Goal: Task Accomplishment & Management: Manage account settings

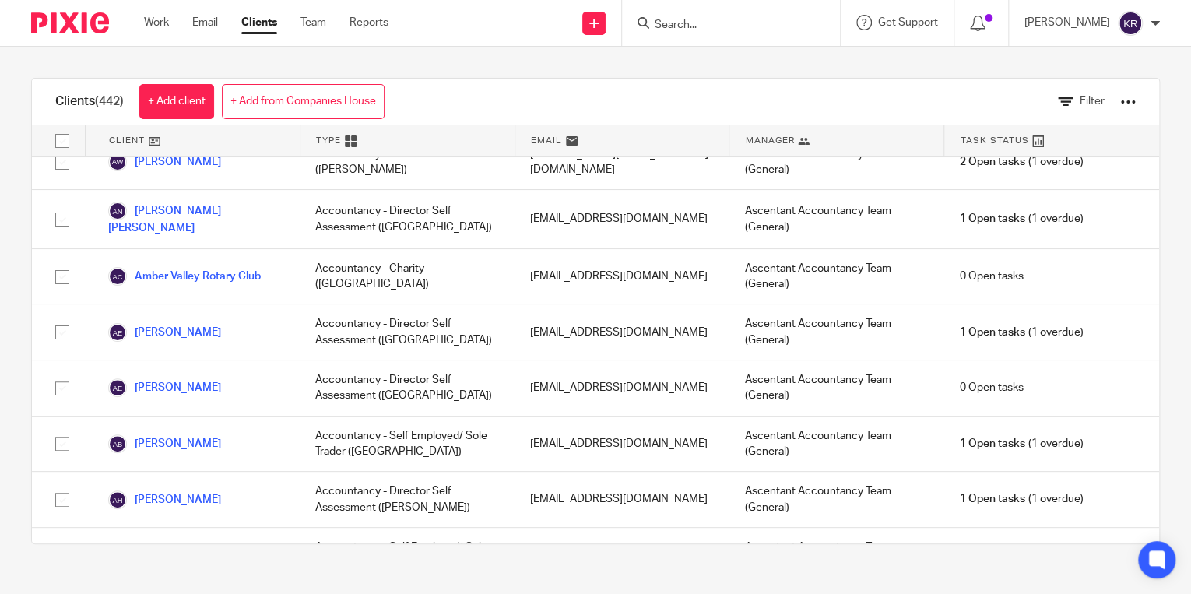
scroll to position [622, 0]
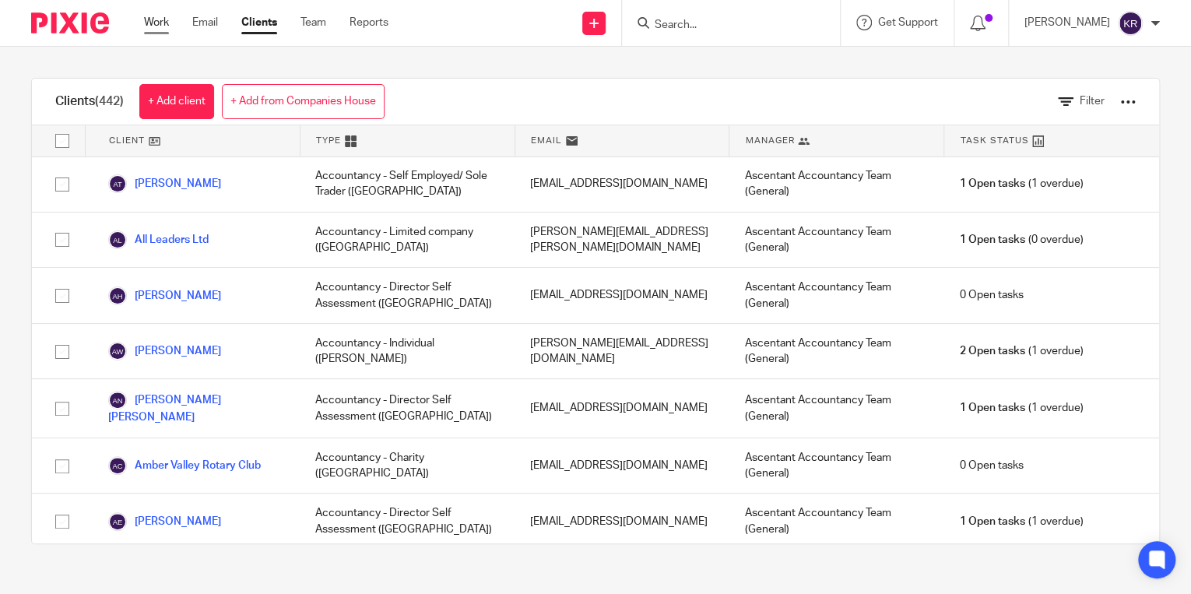
click at [162, 26] on link "Work" at bounding box center [156, 23] width 25 height 16
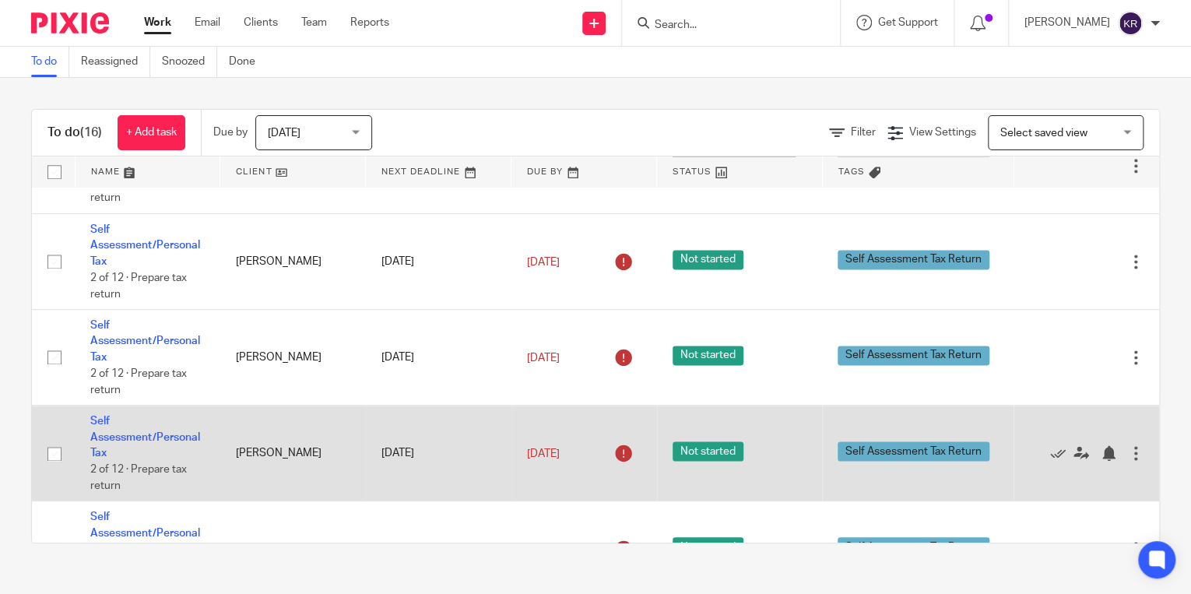
scroll to position [1091, 0]
click at [274, 454] on td "[PERSON_NAME]" at bounding box center [293, 454] width 146 height 96
click at [267, 451] on td "[PERSON_NAME]" at bounding box center [293, 454] width 146 height 96
click at [158, 443] on link "Self Assessment/Personal Tax" at bounding box center [145, 437] width 110 height 43
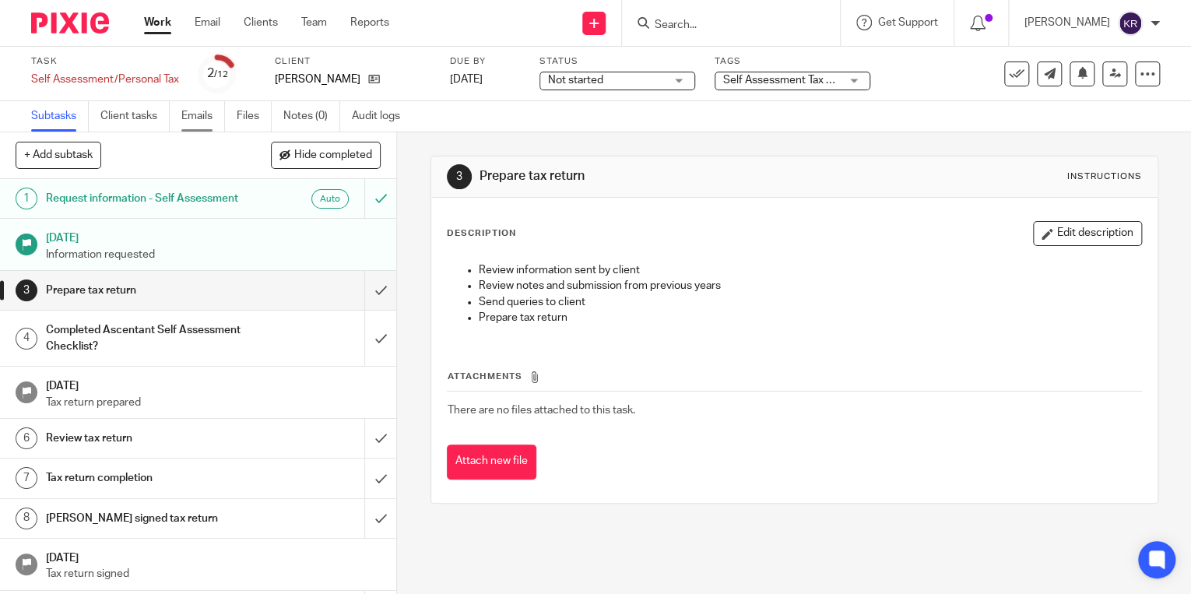
click at [205, 115] on link "Emails" at bounding box center [203, 116] width 44 height 30
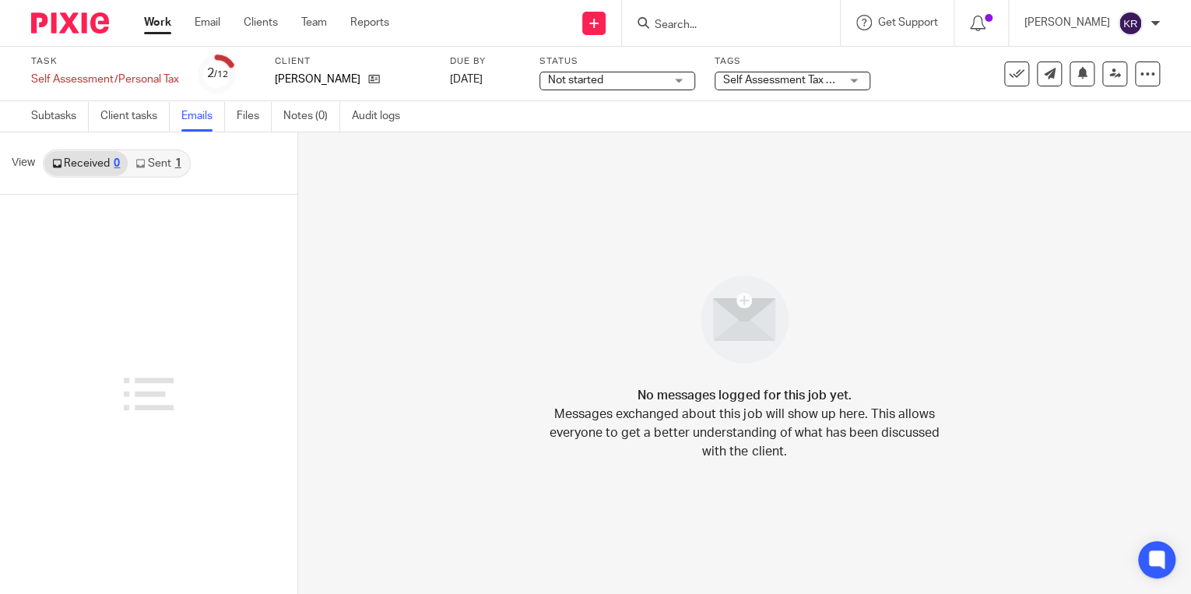
click at [156, 164] on link "Sent 1" at bounding box center [158, 163] width 61 height 25
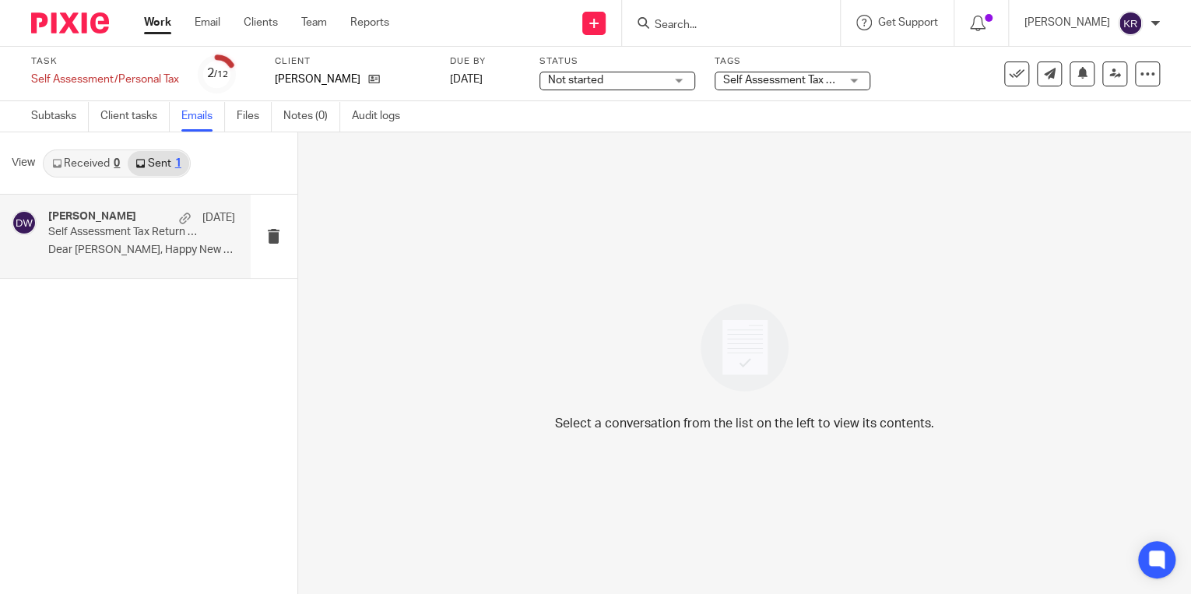
click at [94, 224] on div "Daniel Wilks 6 Apr" at bounding box center [141, 218] width 187 height 16
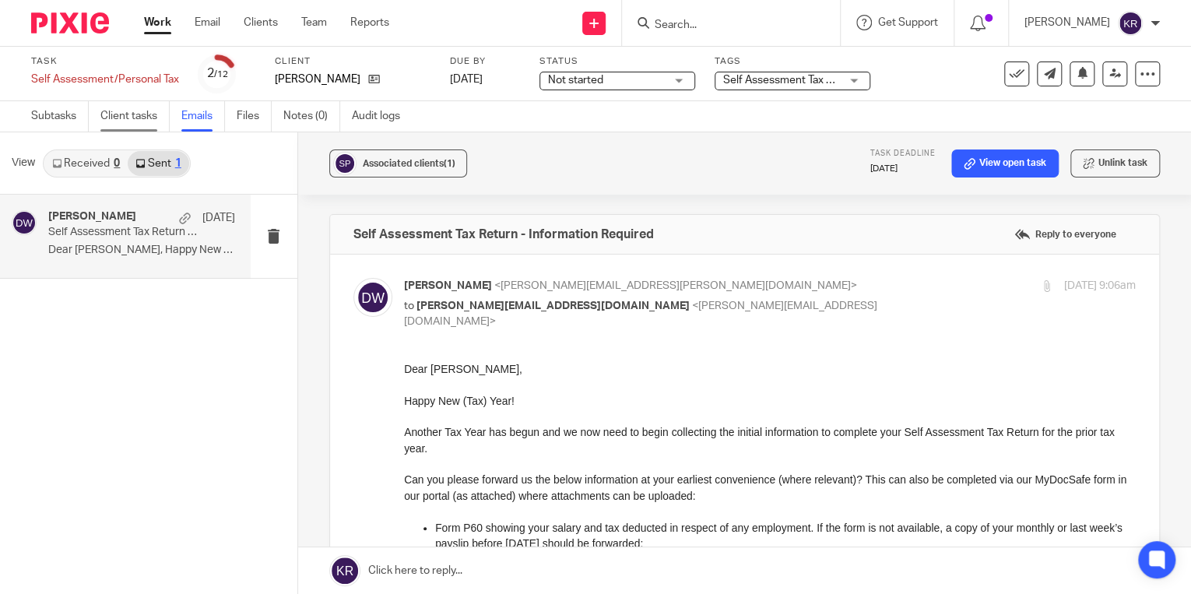
click at [118, 112] on link "Client tasks" at bounding box center [134, 116] width 69 height 30
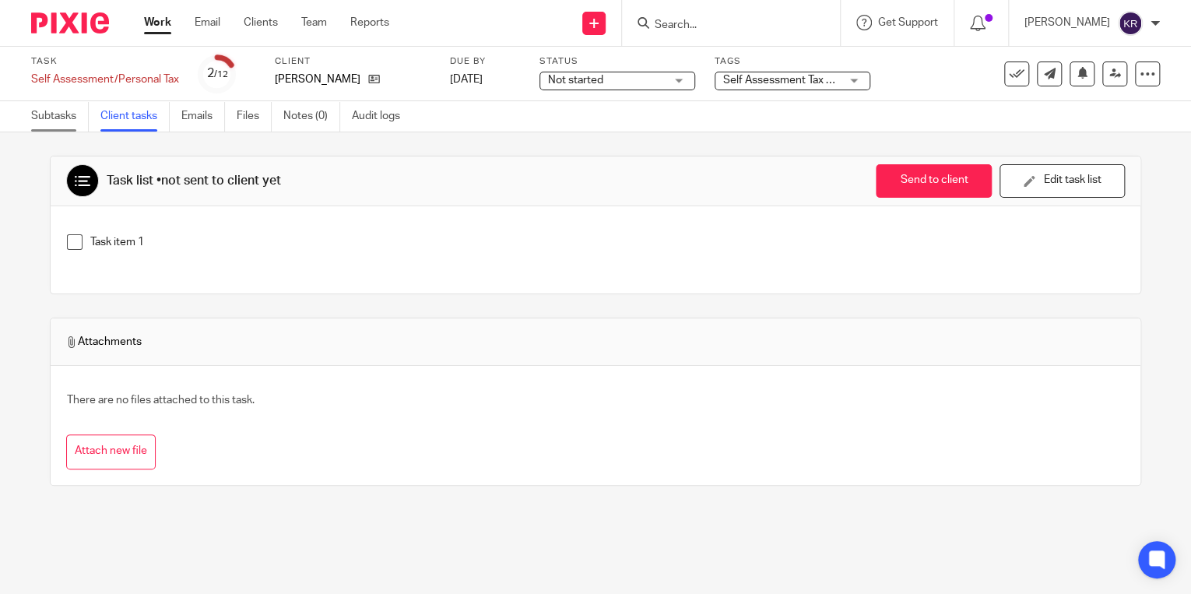
click at [53, 117] on link "Subtasks" at bounding box center [60, 116] width 58 height 30
